Goal: Entertainment & Leisure: Consume media (video, audio)

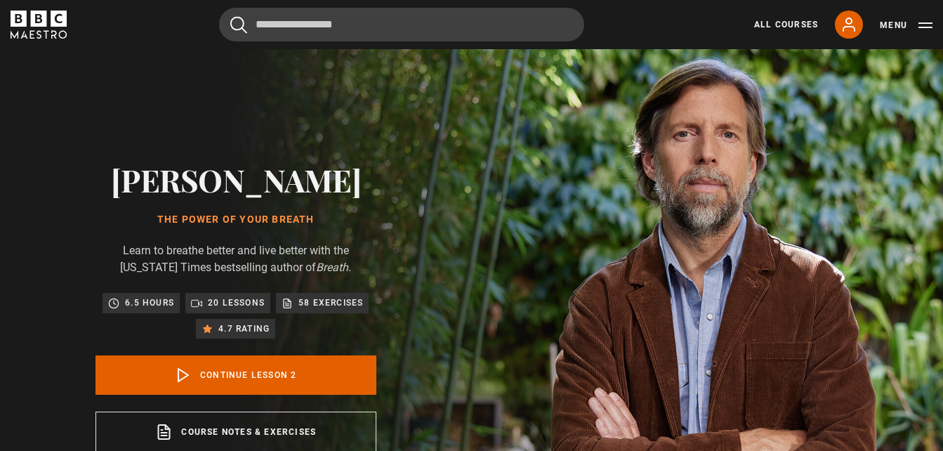
click at [41, 32] on icon "BBC Maestro" at bounding box center [39, 25] width 56 height 28
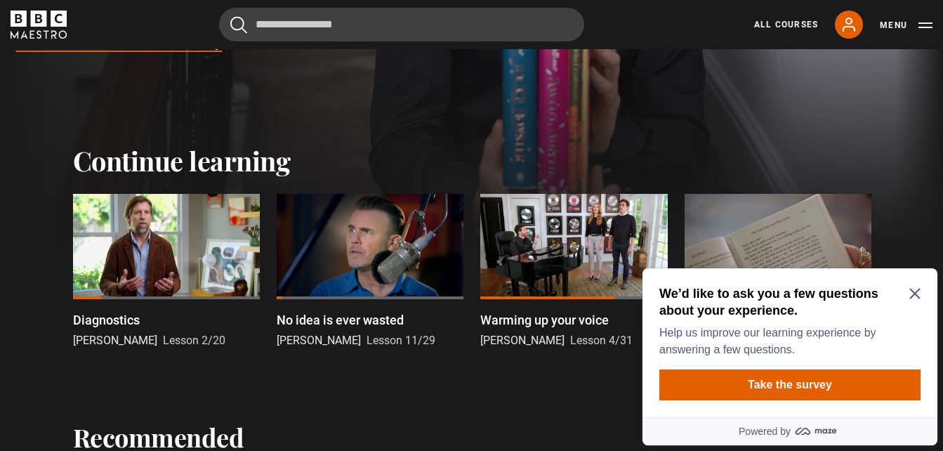
click at [918, 294] on icon "Close Maze Prompt" at bounding box center [914, 293] width 11 height 11
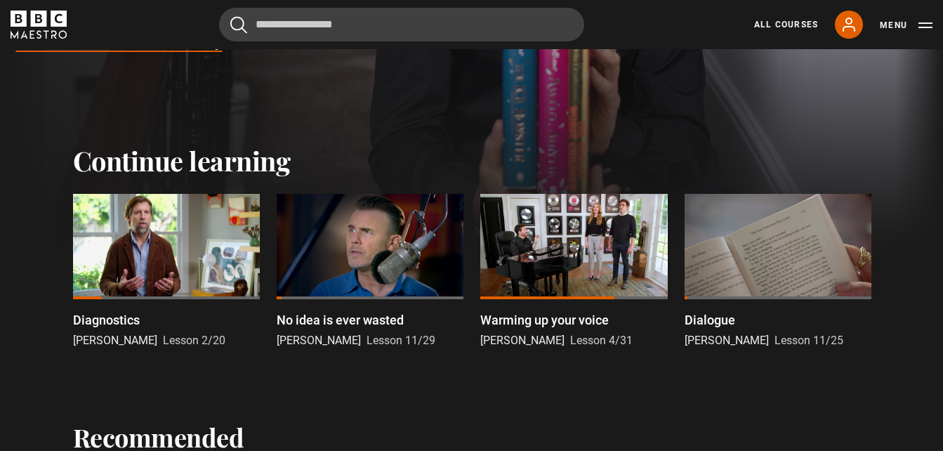
click at [362, 250] on div at bounding box center [370, 246] width 187 height 105
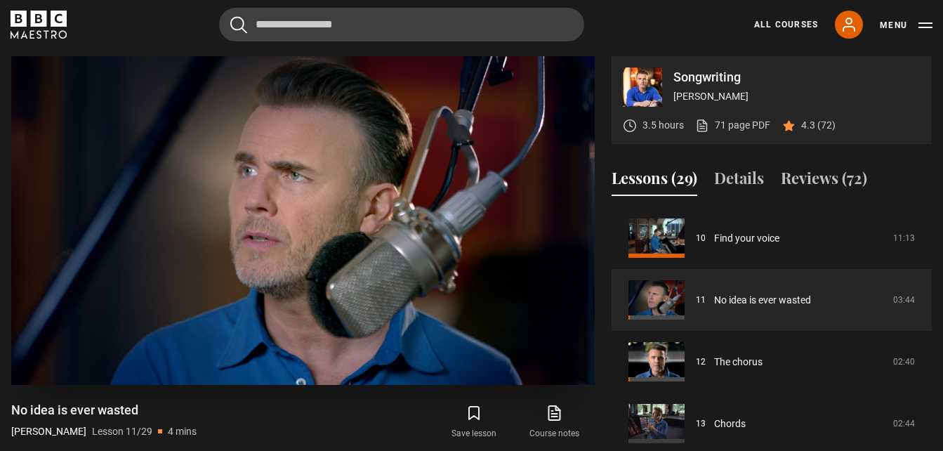
drag, startPoint x: 158, startPoint y: 266, endPoint x: 116, endPoint y: 218, distance: 63.7
click at [116, 218] on span "Video Player" at bounding box center [109, 227] width 42 height 42
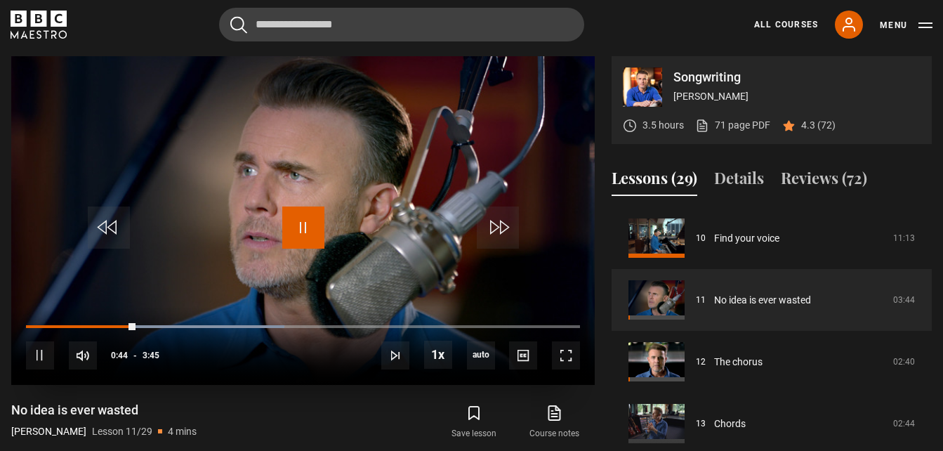
click at [305, 220] on span "Video Player" at bounding box center [303, 227] width 42 height 42
click at [34, 22] on icon "BBC Maestro" at bounding box center [39, 19] width 16 height 16
